Goal: Information Seeking & Learning: Learn about a topic

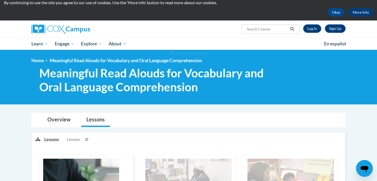
scroll to position [14, 0]
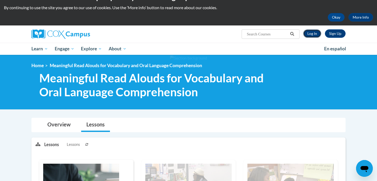
click at [314, 34] on link "Log In" at bounding box center [312, 33] width 18 height 8
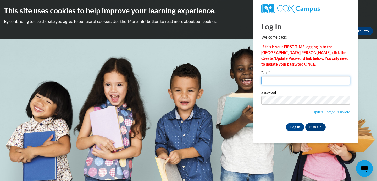
click at [278, 81] on input "Email" at bounding box center [305, 80] width 89 height 9
type input "920153356@ccga.edu"
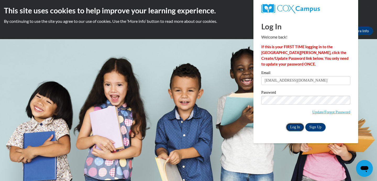
click at [293, 125] on input "Log In" at bounding box center [295, 127] width 18 height 8
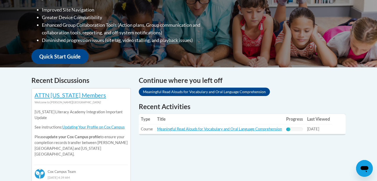
scroll to position [157, 0]
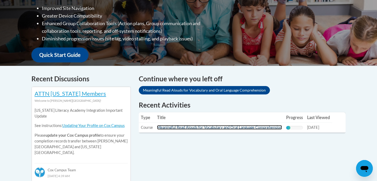
click at [194, 128] on link "Meaningful Read Alouds for Vocabulary and Oral Language Comprehension" at bounding box center [219, 127] width 125 height 4
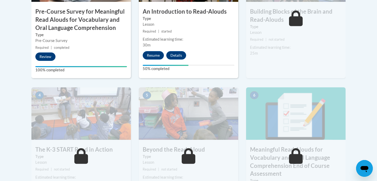
scroll to position [228, 0]
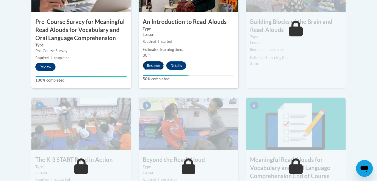
click at [153, 67] on button "Resume" at bounding box center [153, 65] width 21 height 8
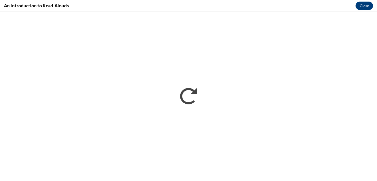
scroll to position [0, 0]
